Goal: Task Accomplishment & Management: Manage account settings

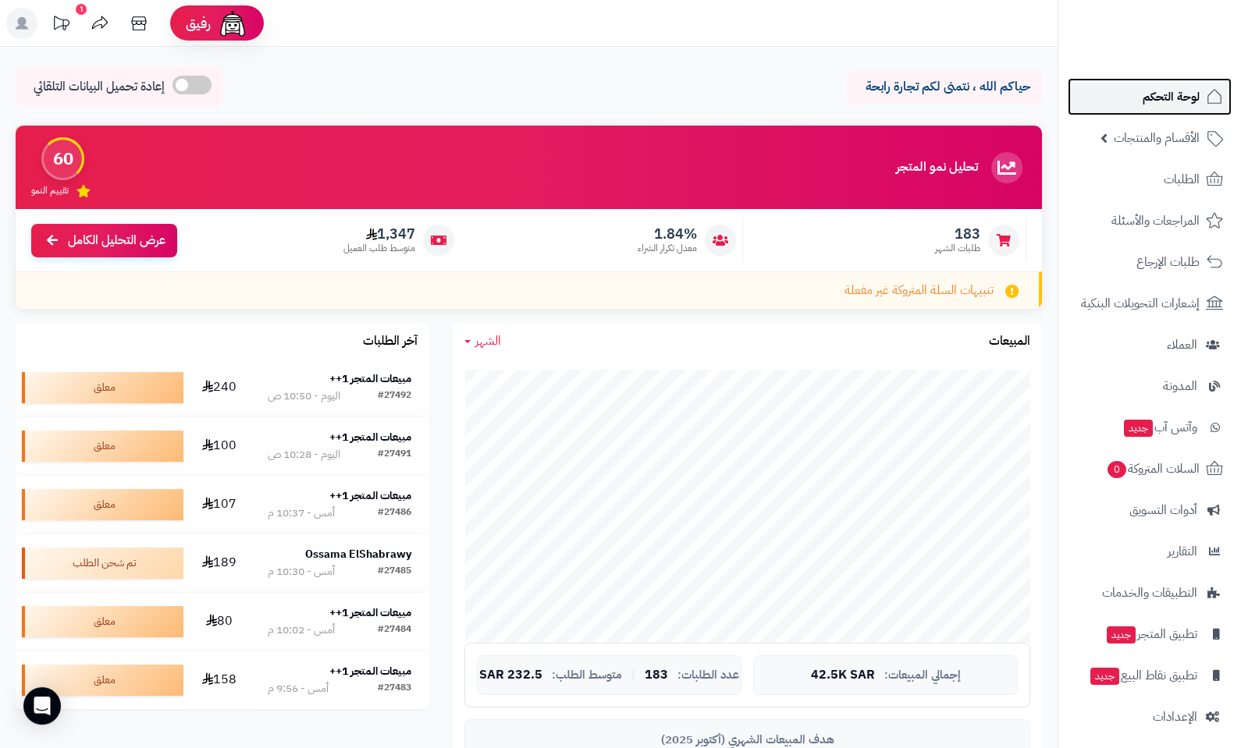
click at [1173, 89] on span "لوحة التحكم" at bounding box center [1170, 97] width 57 height 22
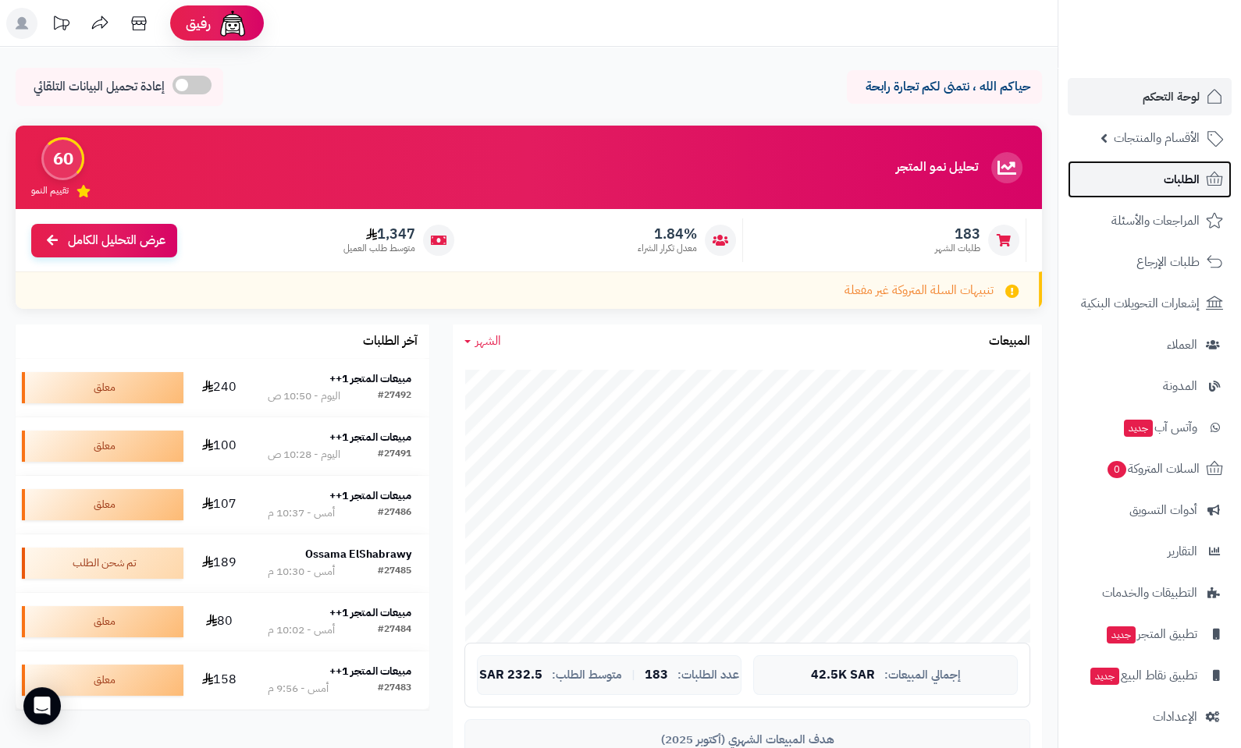
click at [1136, 183] on link "الطلبات" at bounding box center [1149, 179] width 164 height 37
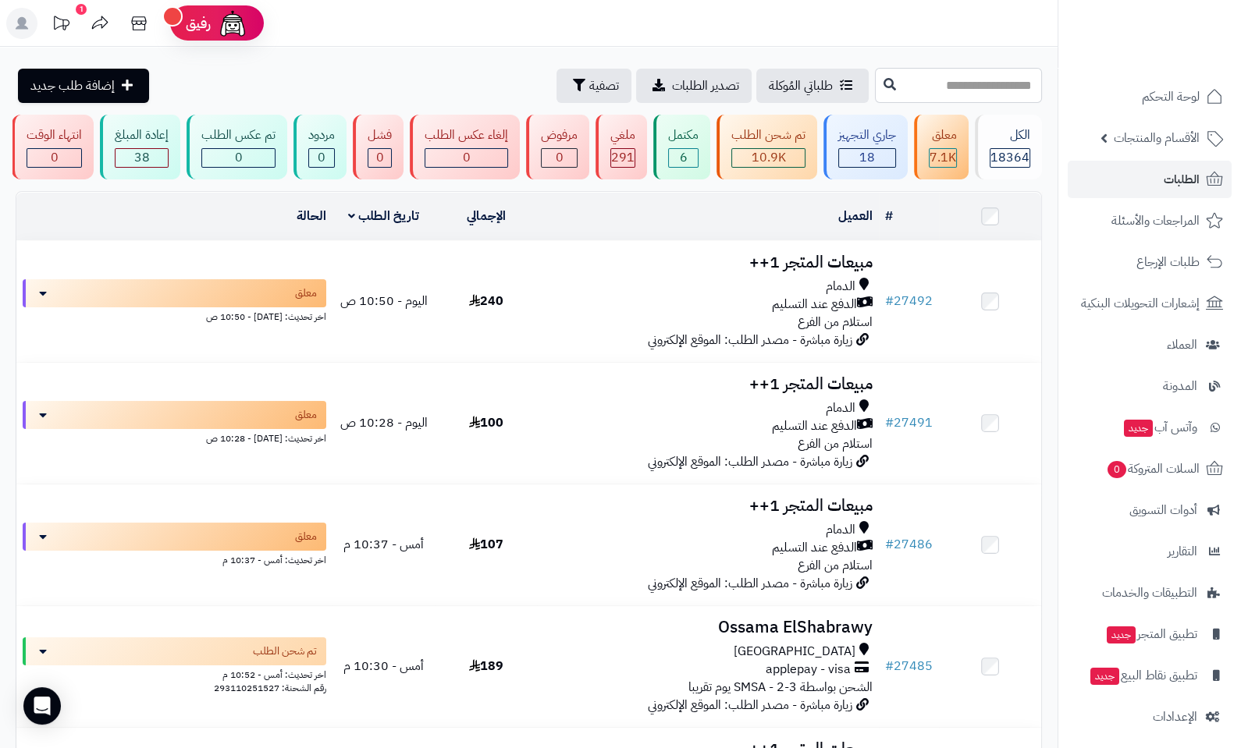
click at [962, 80] on input "text" at bounding box center [958, 85] width 167 height 35
click at [995, 78] on input "text" at bounding box center [958, 85] width 167 height 35
type input "*****"
click at [878, 86] on button at bounding box center [889, 84] width 23 height 30
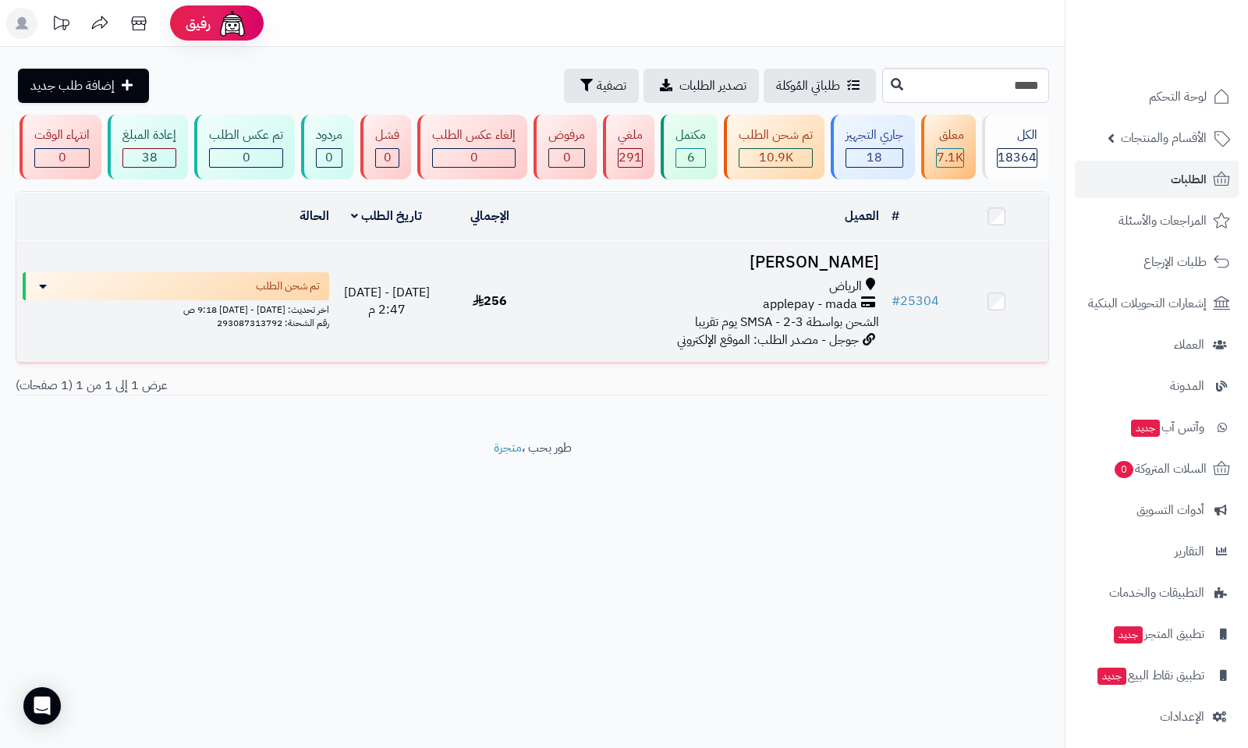
click at [816, 266] on h3 "Saeed Ahmed" at bounding box center [714, 263] width 332 height 18
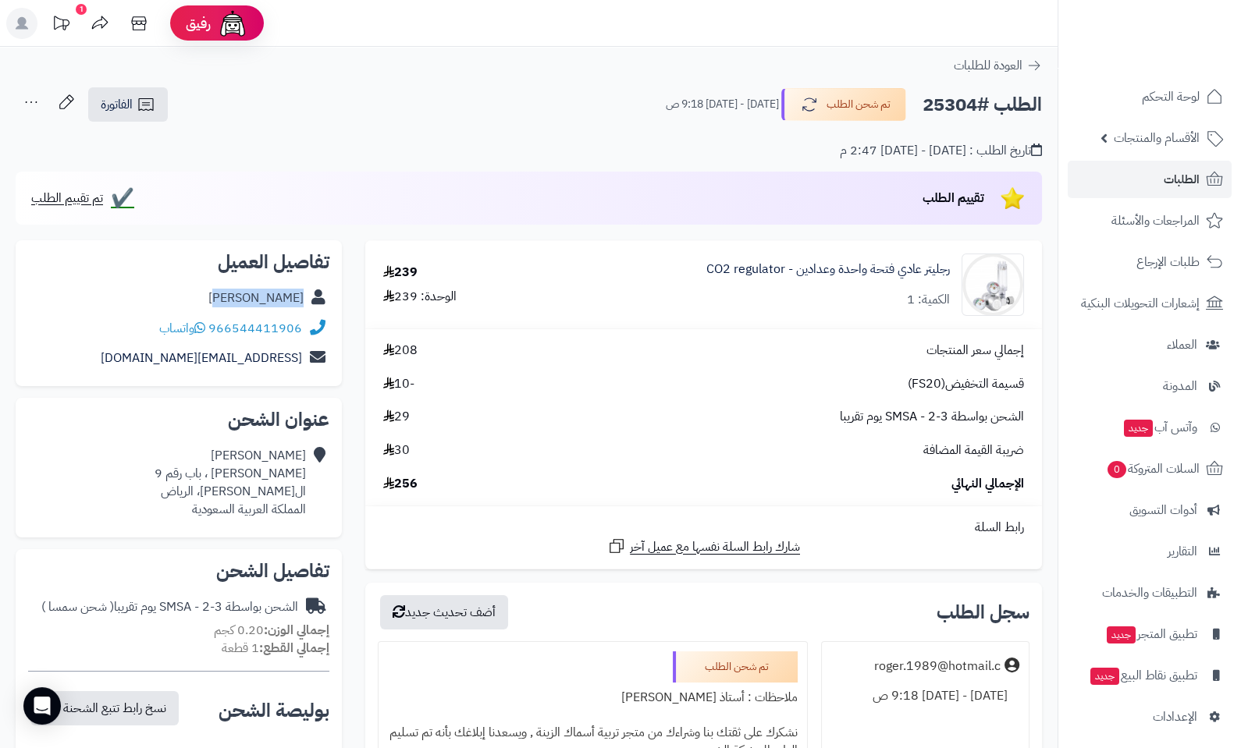
drag, startPoint x: 310, startPoint y: 296, endPoint x: 228, endPoint y: 301, distance: 82.1
click at [228, 301] on div "Saeed Ahmed" at bounding box center [178, 298] width 301 height 30
copy div "Saeed Ahmed"
drag, startPoint x: 306, startPoint y: 328, endPoint x: 214, endPoint y: 331, distance: 92.1
click at [214, 331] on div "966544411906 واتساب" at bounding box center [178, 329] width 301 height 30
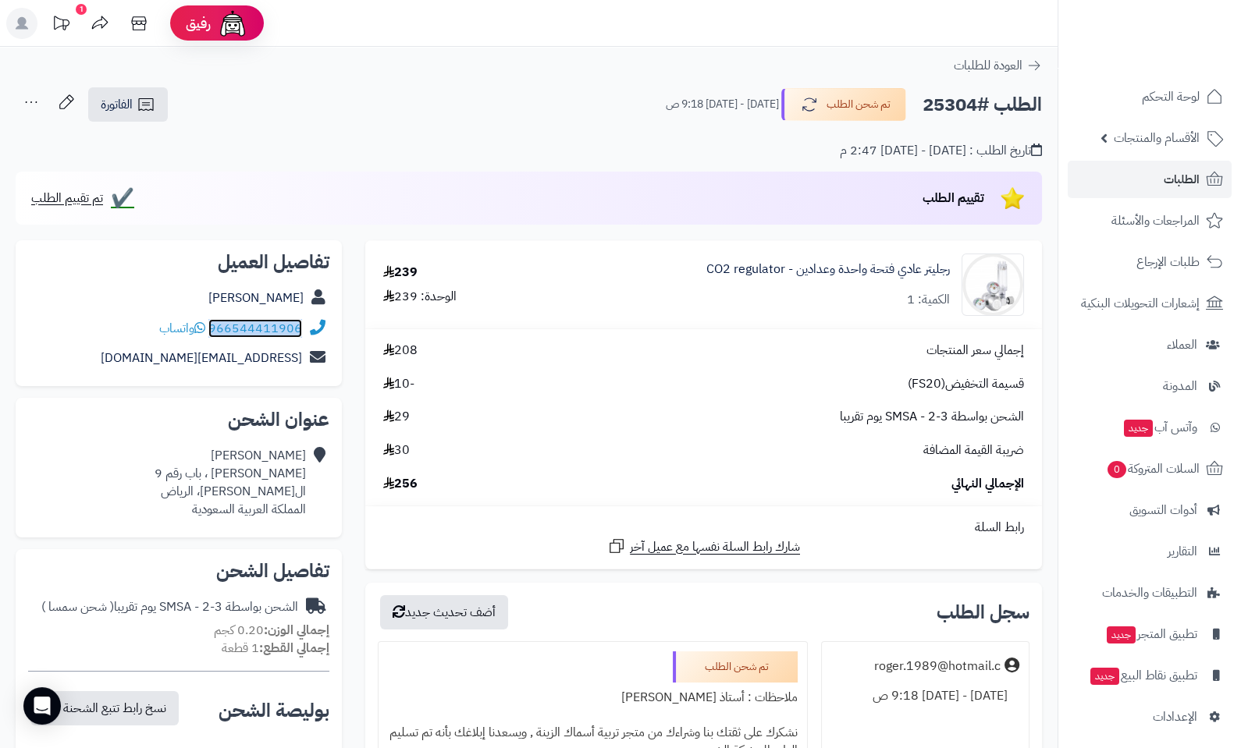
copy div "966544411906"
drag, startPoint x: 314, startPoint y: 473, endPoint x: 213, endPoint y: 492, distance: 103.3
click at [213, 492] on div "Saeed Ahmed عبدالرحمن ابن جعفر ، باب رقم 9 المنصوره، الرياض المملكة العربية الس…" at bounding box center [178, 482] width 301 height 83
copy div "Saeed Ahmed عبدالرحمن ابن جعفر ، باب رقم 9 المنصوره، الرياض"
